Goal: Task Accomplishment & Management: Manage account settings

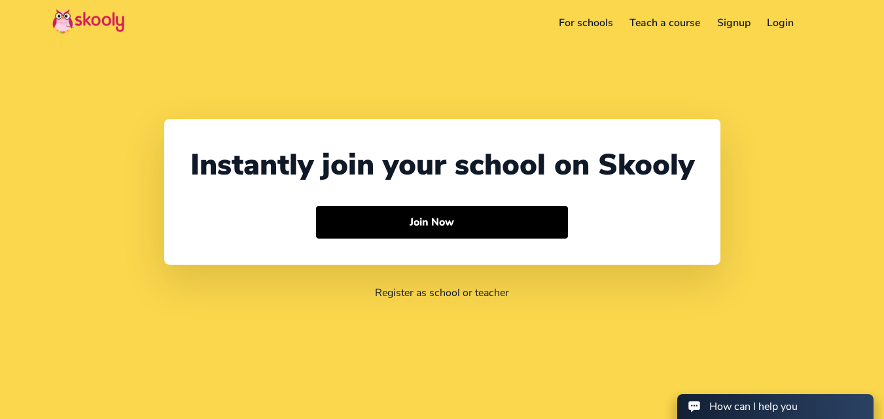
select select "971"
select select "[GEOGRAPHIC_DATA]"
select select "[GEOGRAPHIC_DATA]/[GEOGRAPHIC_DATA]"
click at [791, 29] on link "Login" at bounding box center [781, 22] width 44 height 21
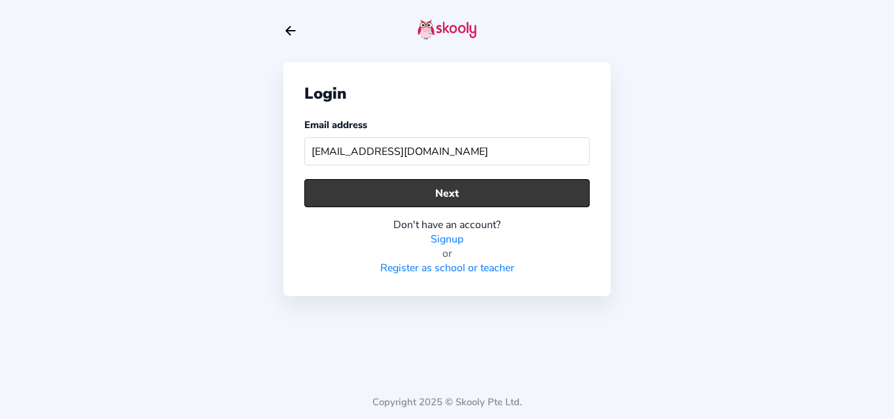
type input "dhanushika.rivabeautyinstitute@gmail.com"
click at [419, 191] on button "Next" at bounding box center [446, 193] width 285 height 28
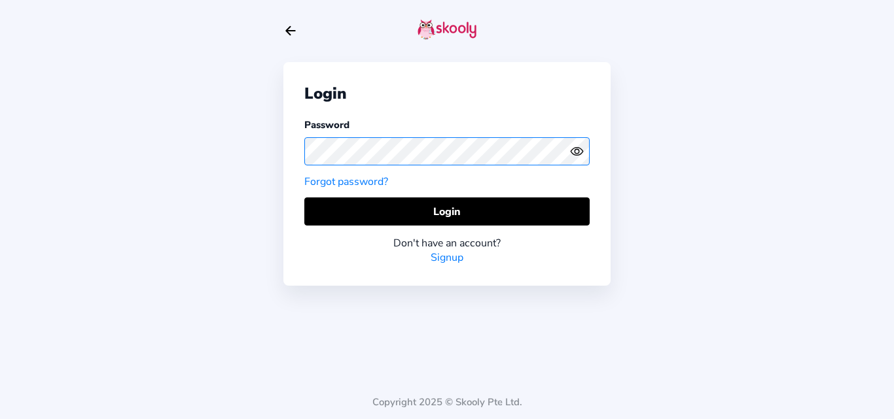
click at [284, 152] on div "Login Password Forgot password? Login Don't have an account? Signup" at bounding box center [446, 174] width 327 height 224
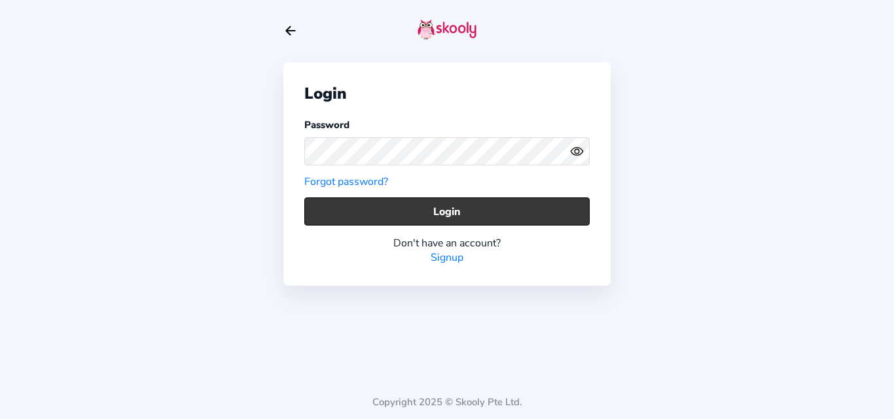
click at [543, 218] on button "Login" at bounding box center [446, 212] width 285 height 28
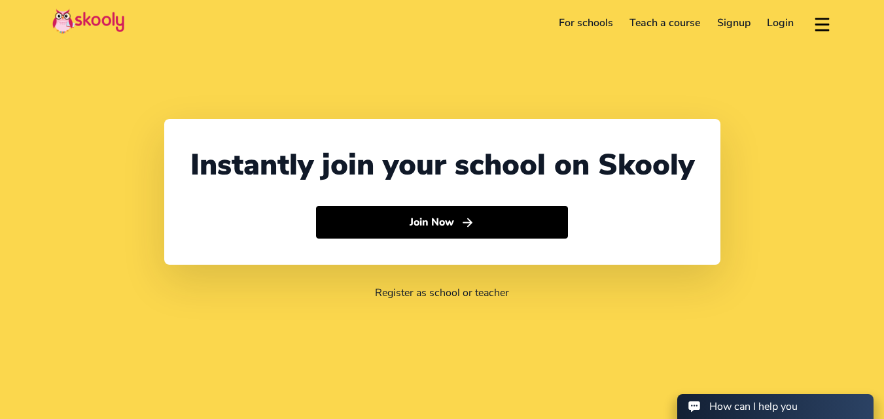
select select "971"
select select "[GEOGRAPHIC_DATA]"
select select "[GEOGRAPHIC_DATA]/[GEOGRAPHIC_DATA]"
click at [790, 17] on link "Login" at bounding box center [781, 22] width 44 height 21
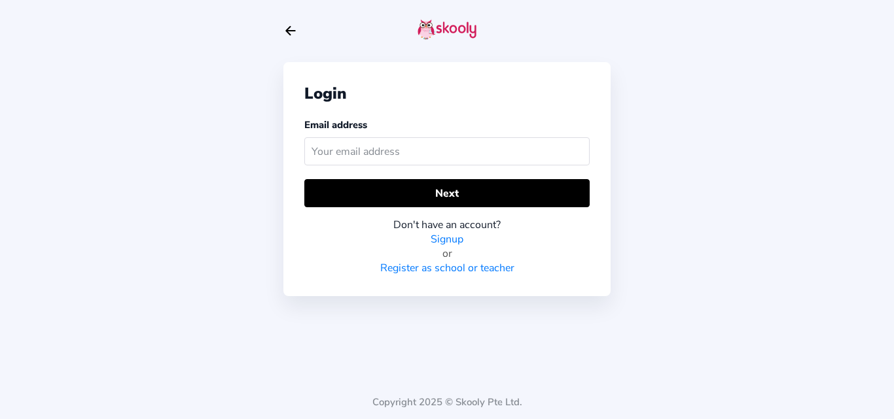
click at [401, 164] on input "text" at bounding box center [446, 151] width 285 height 28
type input "[EMAIL_ADDRESS][DOMAIN_NAME]"
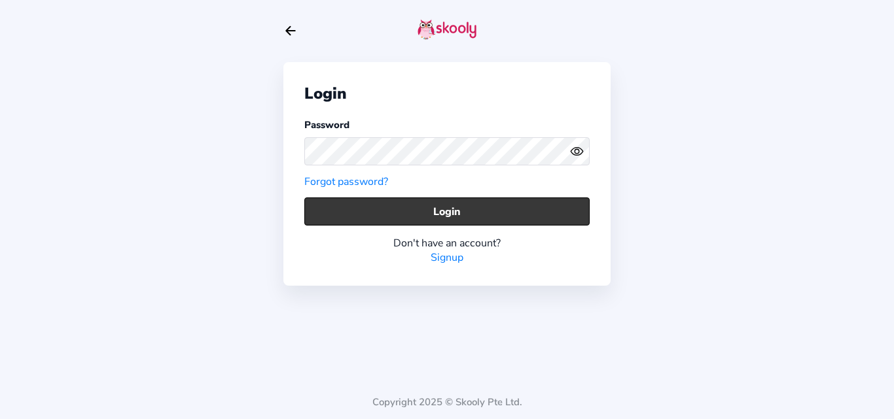
click at [427, 206] on button "Login" at bounding box center [446, 212] width 285 height 28
